Goal: Information Seeking & Learning: Learn about a topic

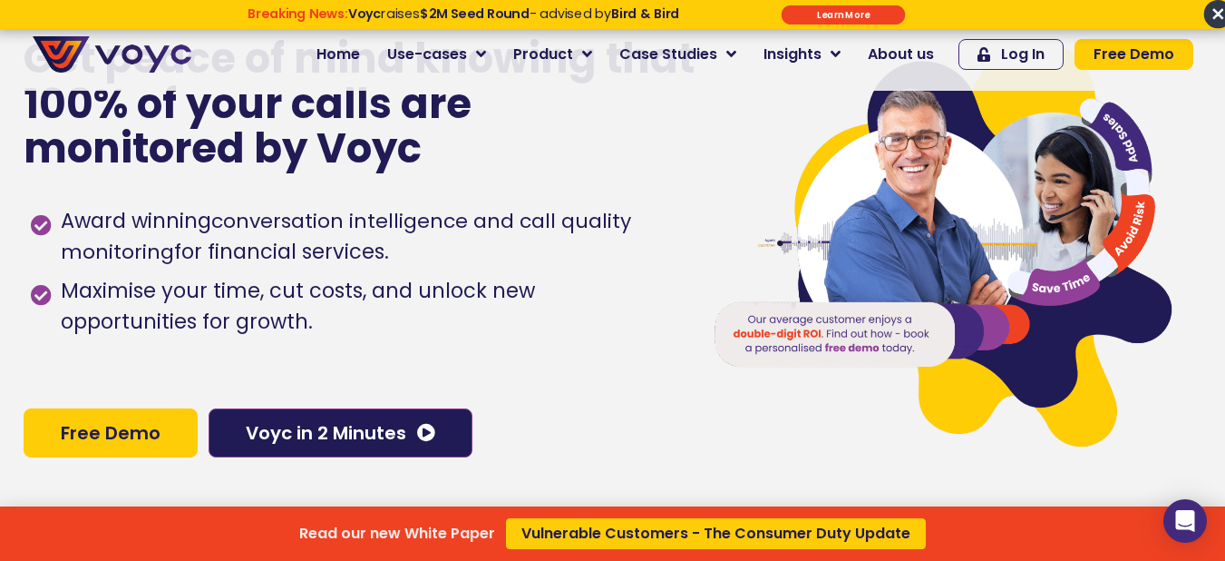
scroll to position [91, 0]
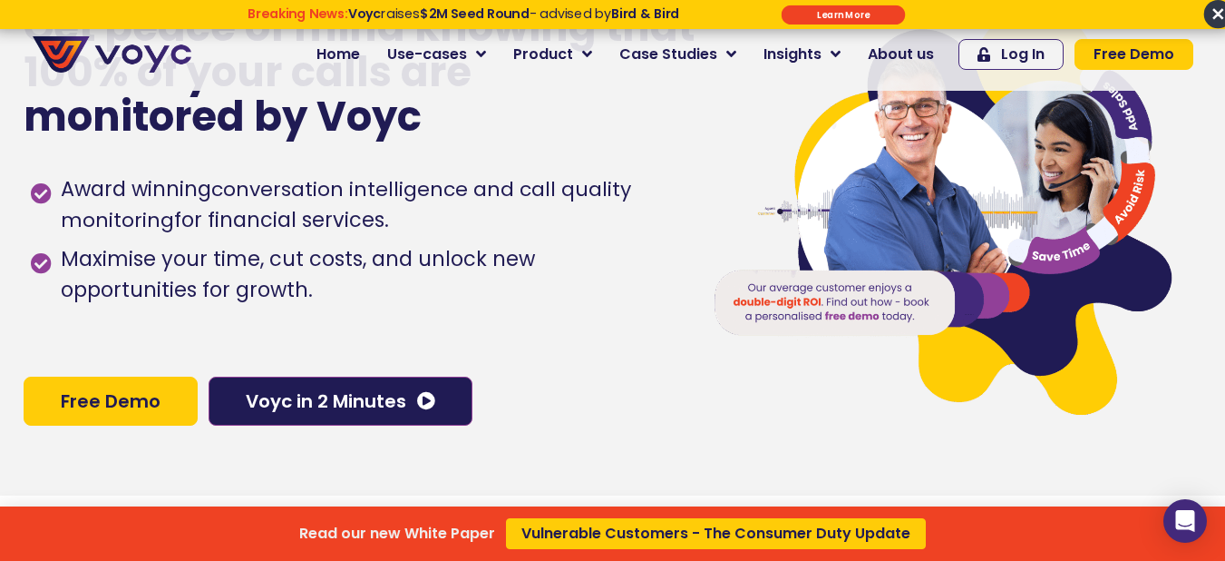
click at [375, 409] on div "Read our new White Paper Vulnerable Customers - The Consumer Duty Update" at bounding box center [612, 280] width 1225 height 561
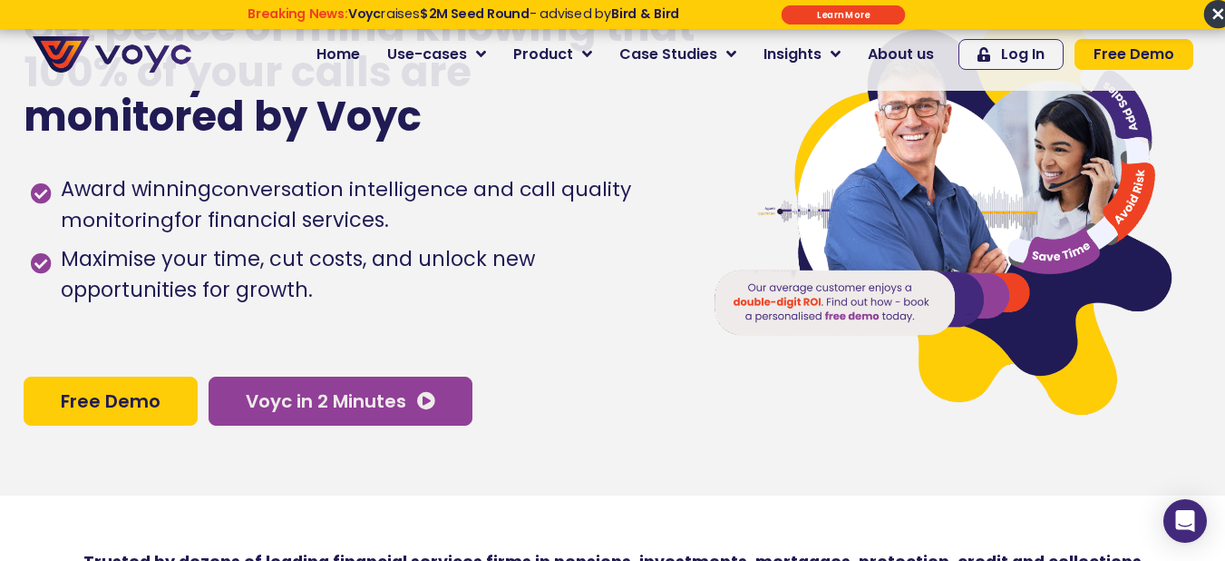
click at [414, 403] on span "Voyc in 2 Minutes" at bounding box center [341, 401] width 190 height 18
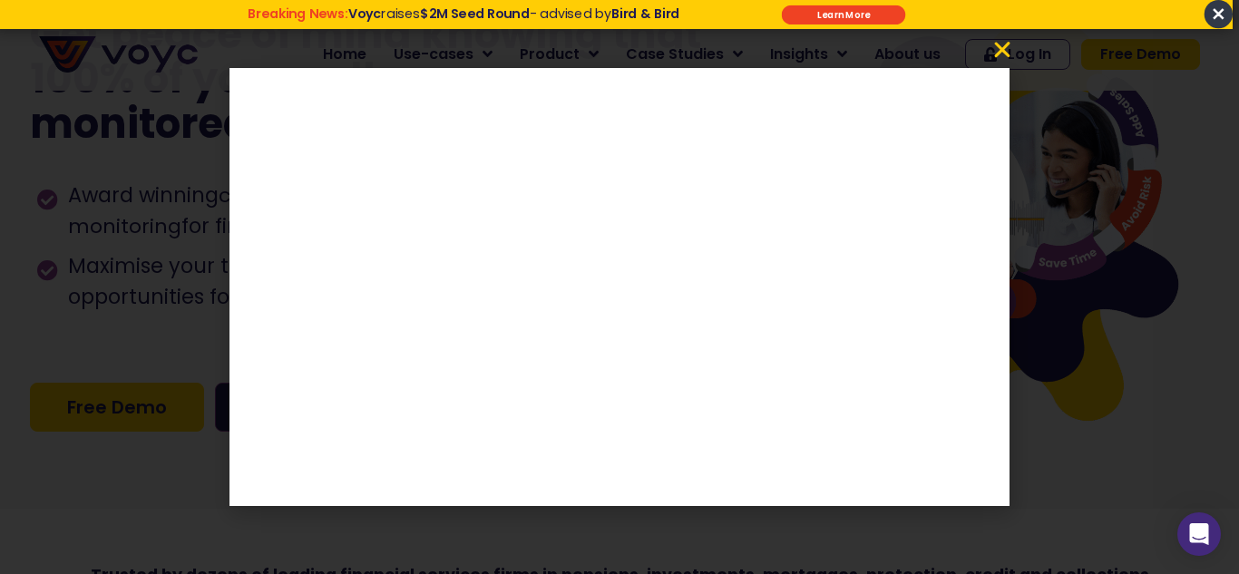
click at [1009, 56] on icon "Close" at bounding box center [1002, 50] width 22 height 22
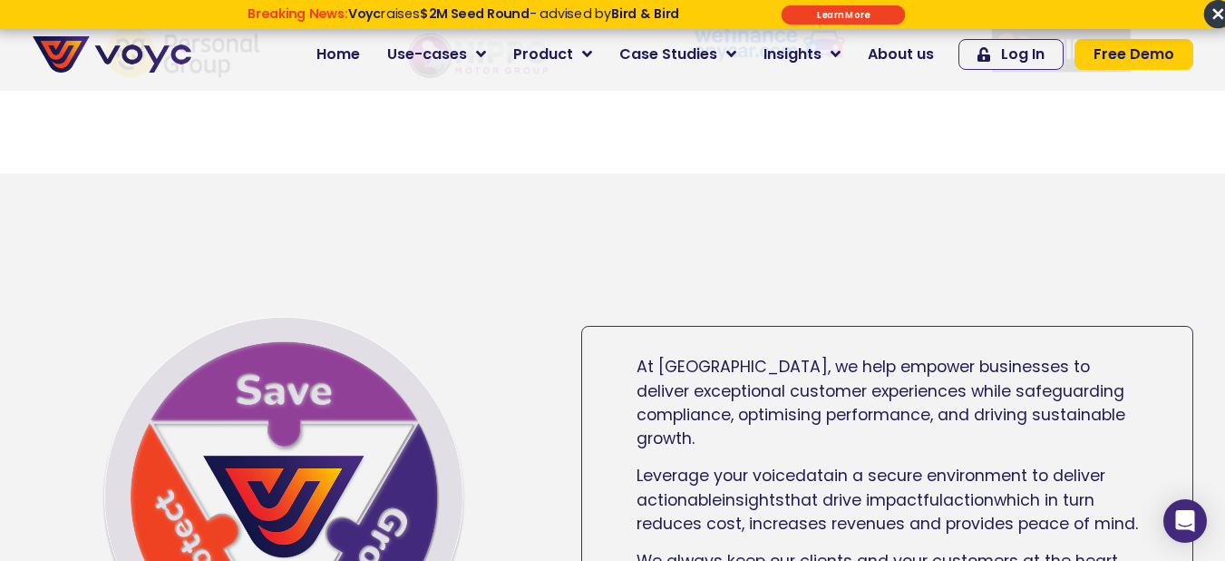
scroll to position [907, 0]
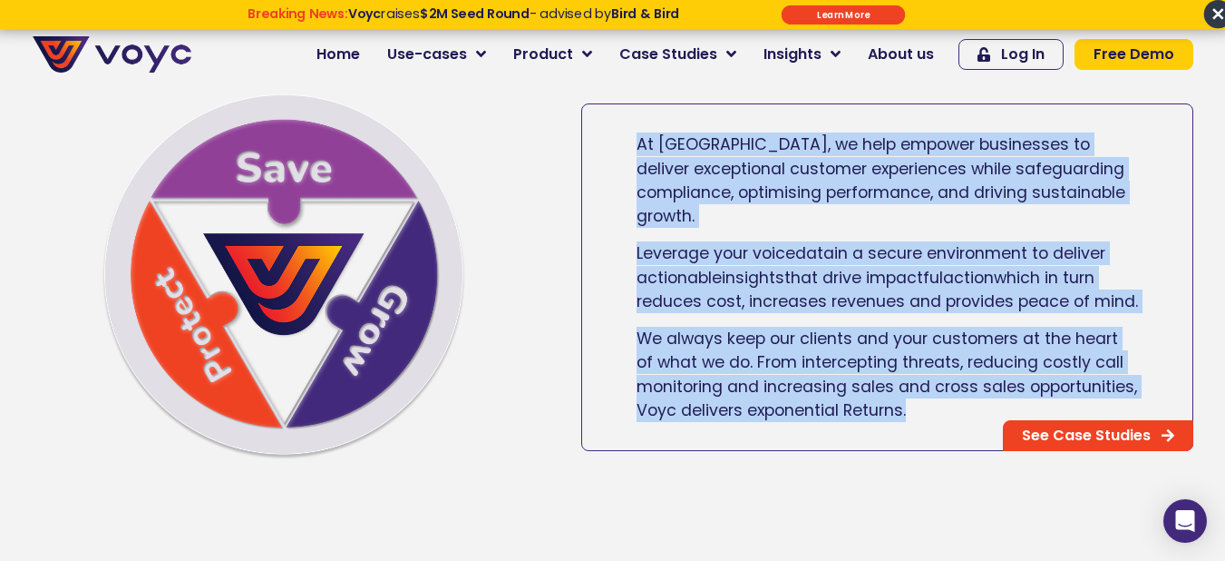
drag, startPoint x: 640, startPoint y: 170, endPoint x: 912, endPoint y: 425, distance: 373.4
click at [912, 425] on div "At [GEOGRAPHIC_DATA], we help empower businesses to deliver exceptional custome…" at bounding box center [887, 277] width 610 height 316
copy div "At [GEOGRAPHIC_DATA], we help empower businesses to deliver exceptional custome…"
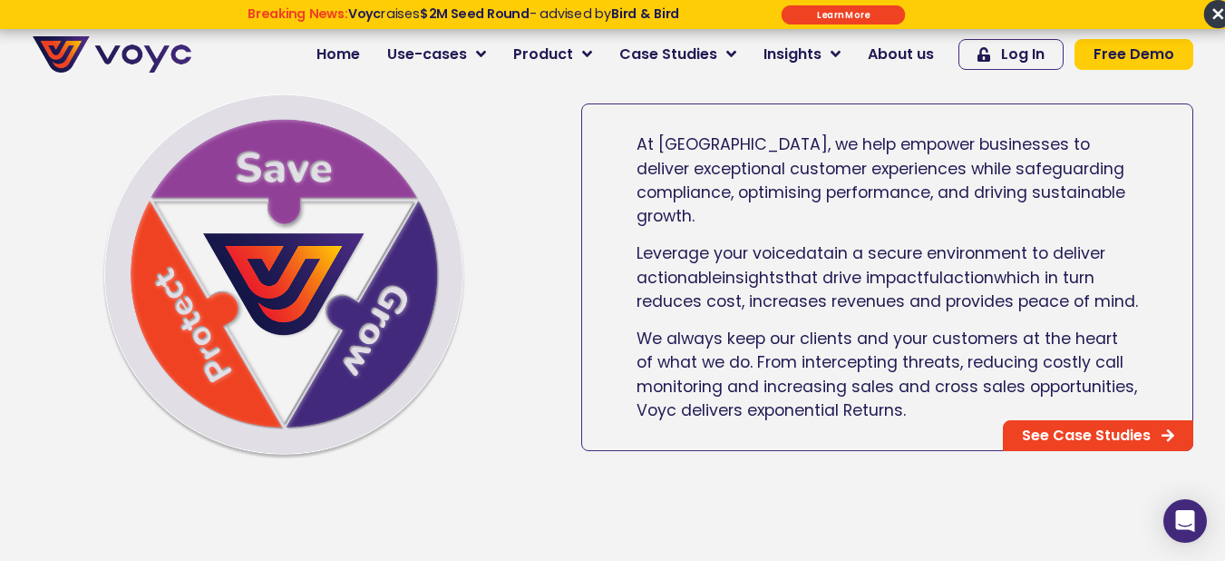
click at [532, 368] on div at bounding box center [285, 277] width 522 height 366
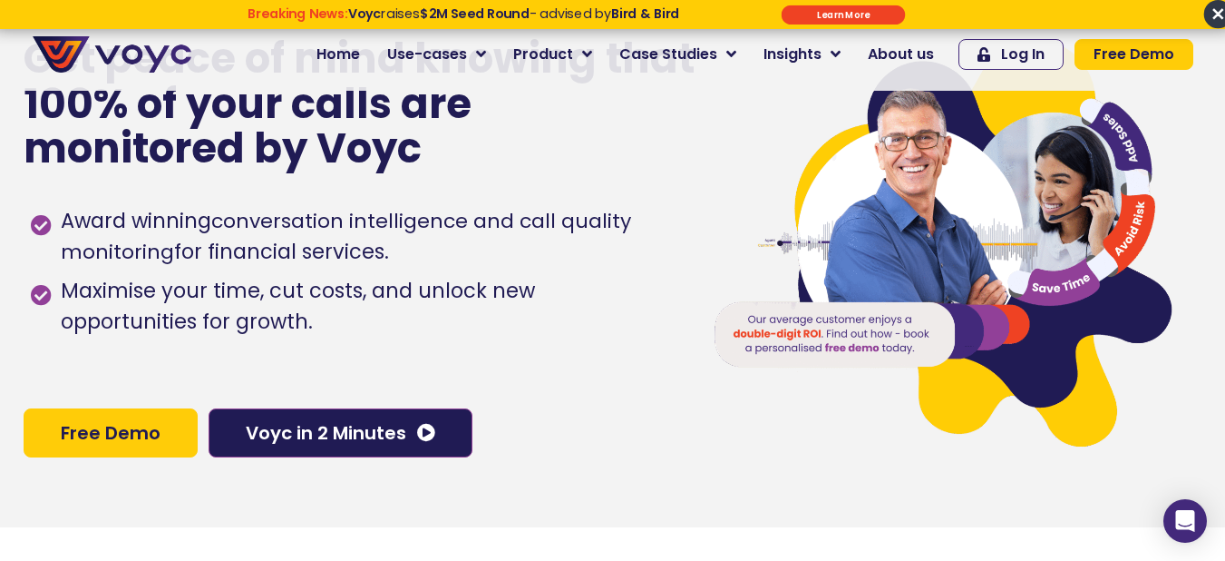
scroll to position [91, 0]
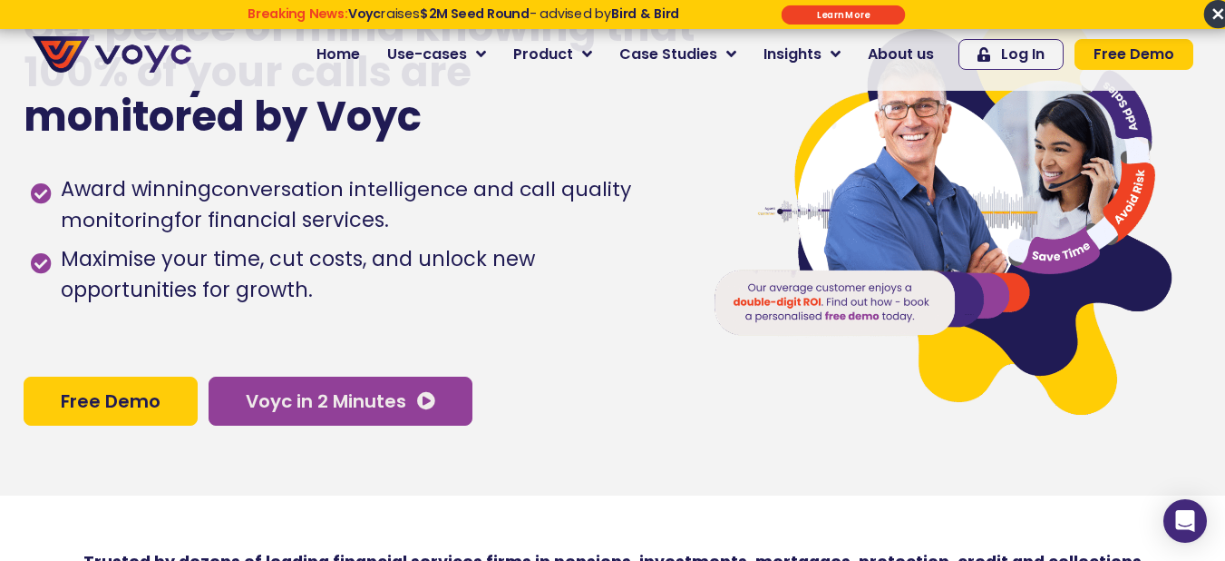
click at [346, 410] on span "Voyc in 2 Minutes" at bounding box center [326, 401] width 161 height 18
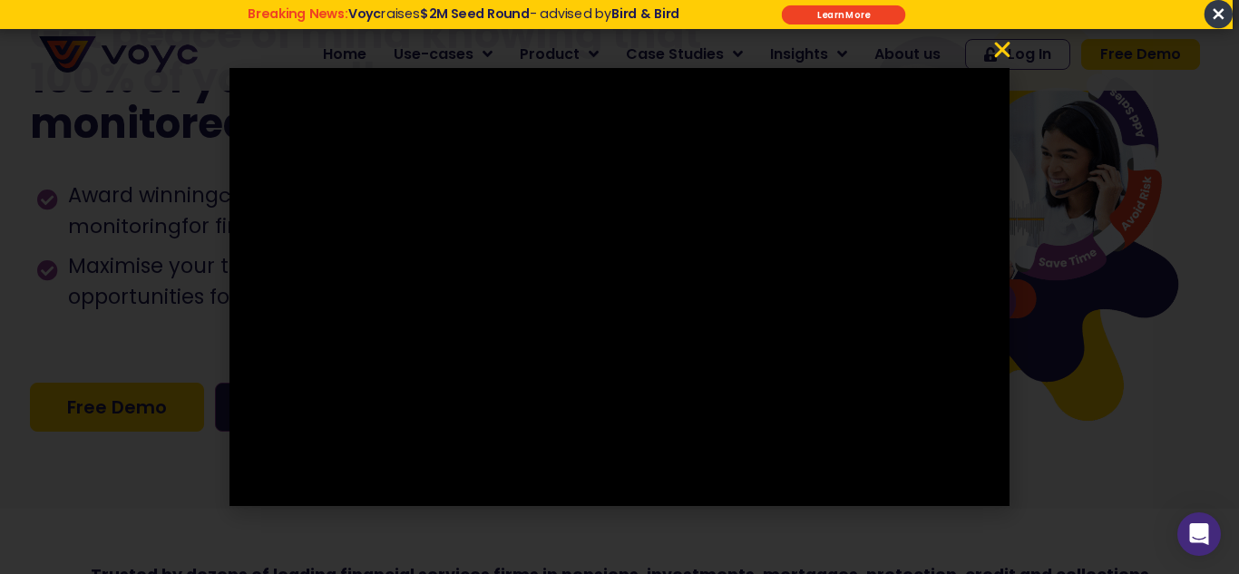
click at [1008, 44] on icon "Close" at bounding box center [1002, 50] width 22 height 22
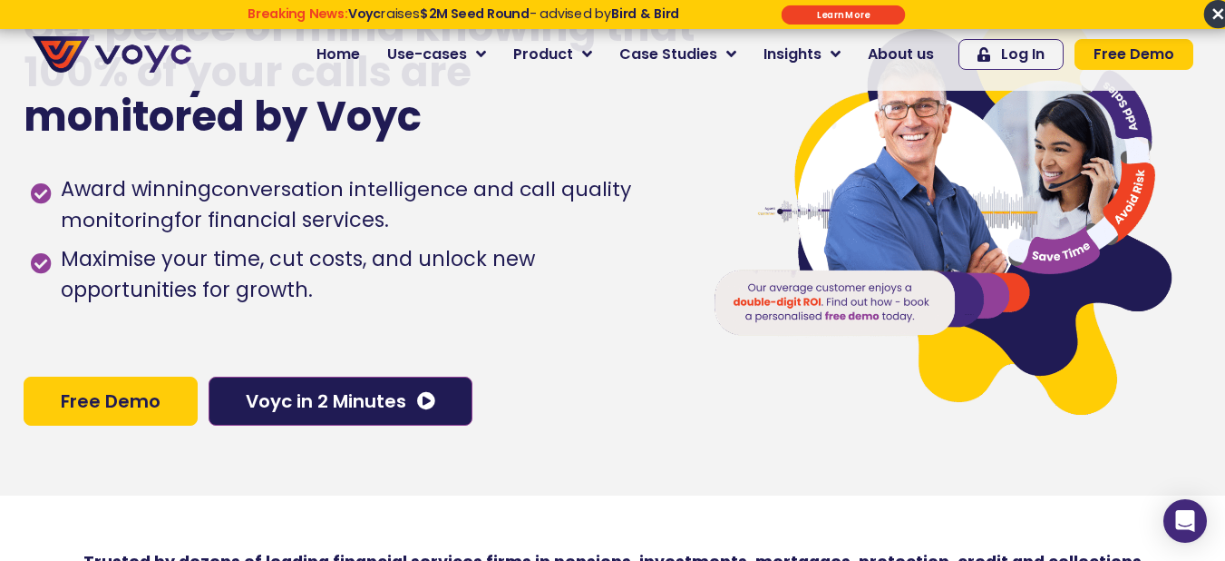
click at [150, 406] on span "Free Demo" at bounding box center [111, 401] width 100 height 18
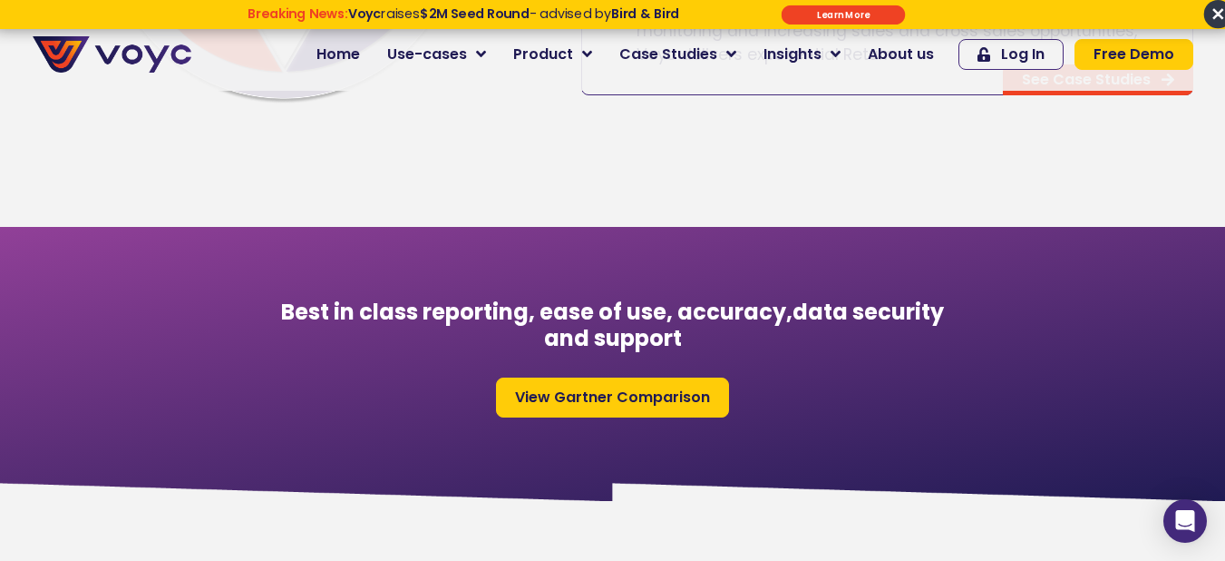
scroll to position [1353, 0]
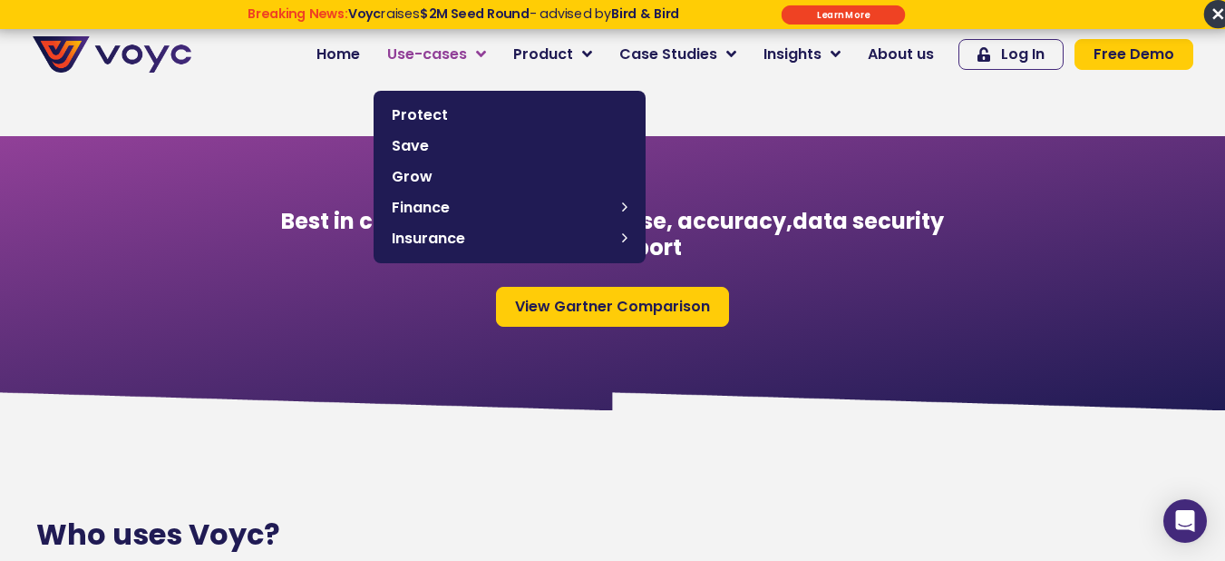
click at [486, 54] on icon at bounding box center [481, 54] width 10 height 16
